Goal: Task Accomplishment & Management: Manage account settings

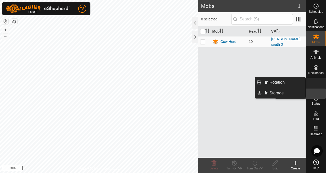
click at [317, 89] on span "VPs" at bounding box center [316, 88] width 6 height 3
click at [315, 84] on icon at bounding box center [316, 82] width 6 height 6
click at [315, 87] on span "VPs" at bounding box center [316, 88] width 6 height 3
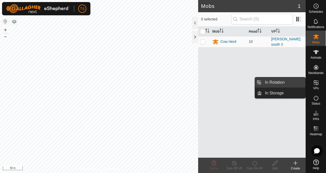
click at [288, 85] on link "In Rotation" at bounding box center [284, 82] width 44 height 10
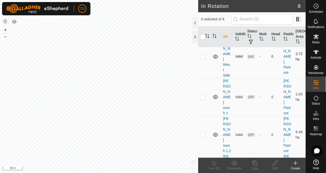
scroll to position [105, 0]
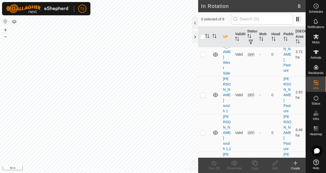
click at [294, 162] on icon at bounding box center [295, 163] width 6 height 6
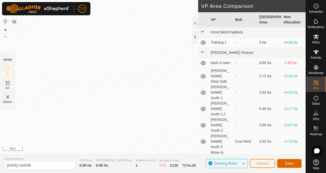
click at [288, 163] on span "Save" at bounding box center [289, 163] width 9 height 4
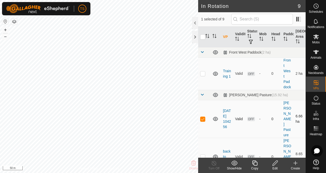
checkbox input "true"
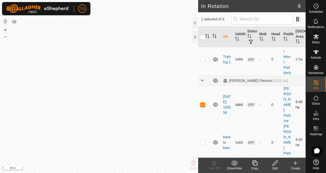
scroll to position [15, 0]
click at [225, 97] on link "[DATE] 104256" at bounding box center [227, 104] width 8 height 20
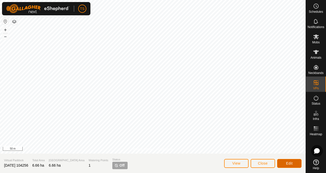
click at [282, 163] on button "Edit" at bounding box center [289, 163] width 24 height 9
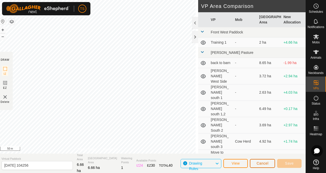
click at [257, 162] on span "Cancel" at bounding box center [262, 163] width 12 height 4
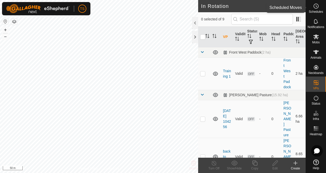
click at [320, 10] on span "Schedules" at bounding box center [315, 11] width 14 height 3
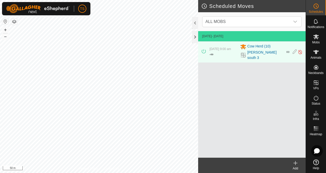
click at [296, 163] on icon at bounding box center [295, 163] width 4 height 0
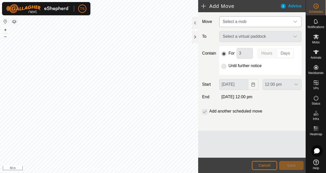
click at [287, 20] on span "Select a mob" at bounding box center [254, 22] width 69 height 10
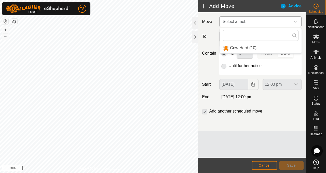
click at [269, 48] on li "Cow Herd (10)" at bounding box center [261, 48] width 82 height 10
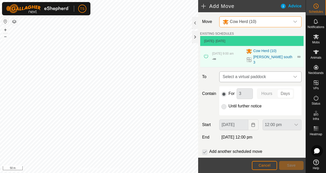
click at [280, 74] on span "Select a virtual paddock" at bounding box center [254, 77] width 69 height 10
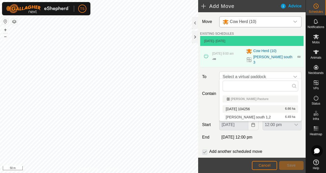
click at [271, 108] on li "[DATE] 104256 6.66 ha" at bounding box center [260, 109] width 76 height 8
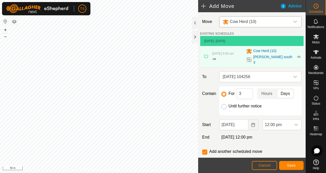
click at [224, 104] on input "Until further notice" at bounding box center [223, 106] width 5 height 5
radio input "true"
checkbox input "false"
click at [289, 166] on span "Save" at bounding box center [291, 165] width 9 height 4
